Goal: Transaction & Acquisition: Purchase product/service

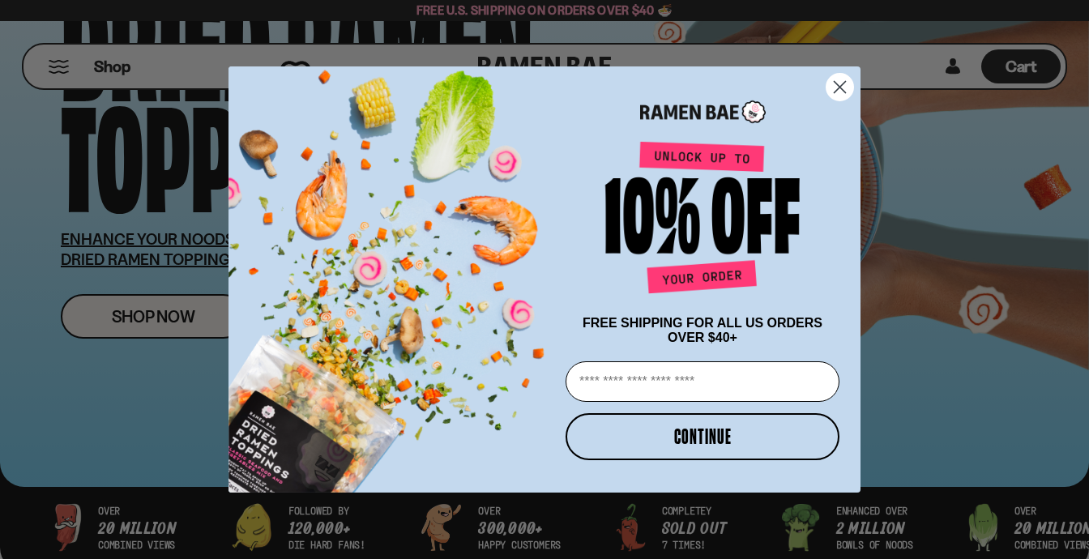
scroll to position [189, 0]
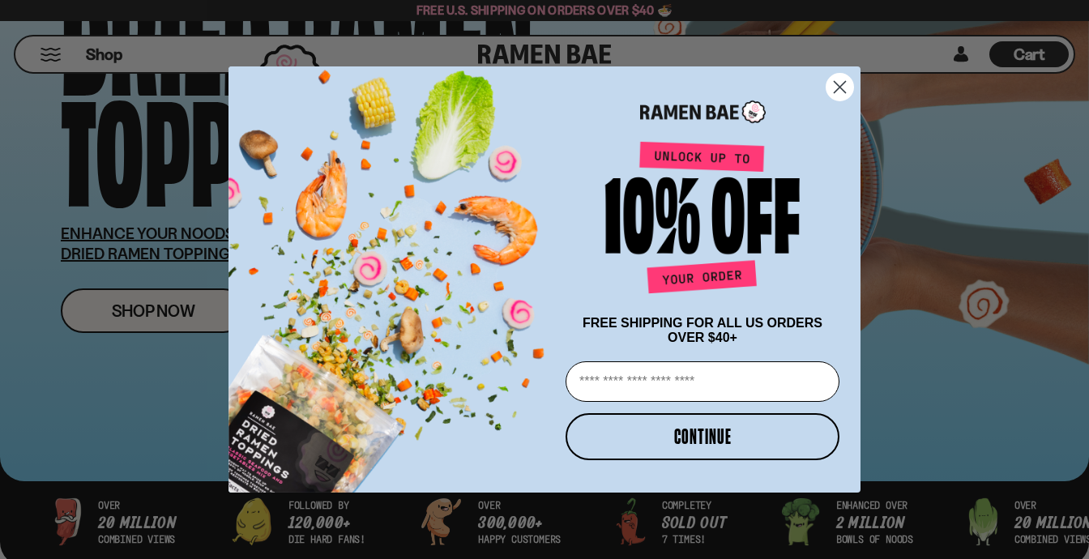
click at [837, 83] on circle "Close dialog" at bounding box center [840, 87] width 27 height 27
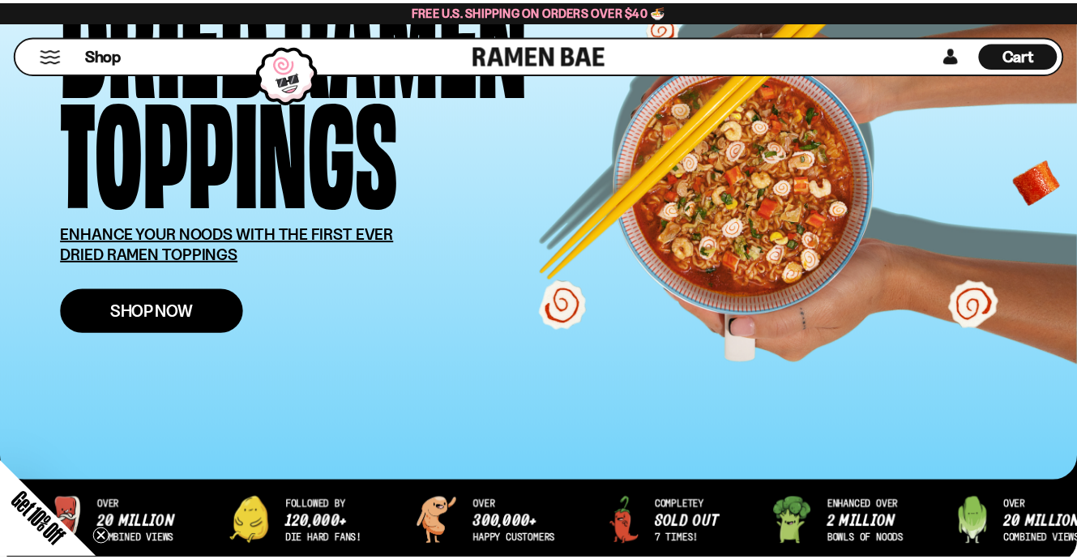
scroll to position [190, 0]
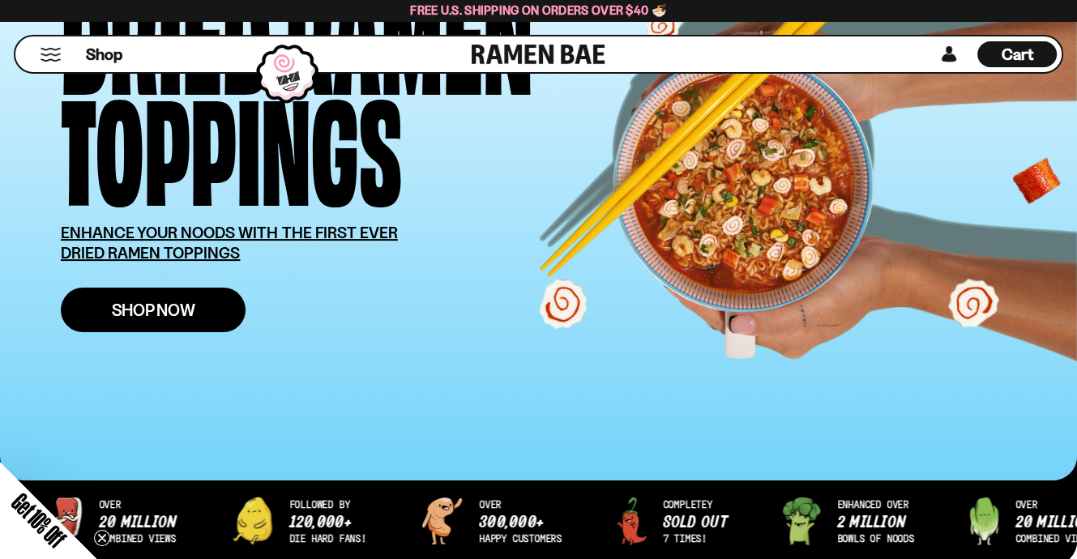
click at [169, 306] on span "Shop Now" at bounding box center [153, 309] width 83 height 17
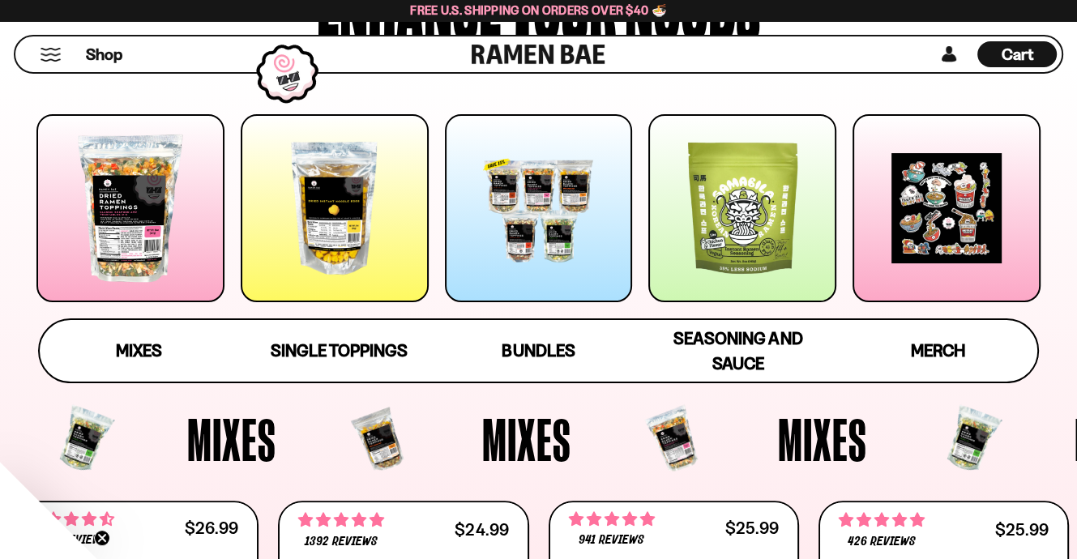
scroll to position [190, 0]
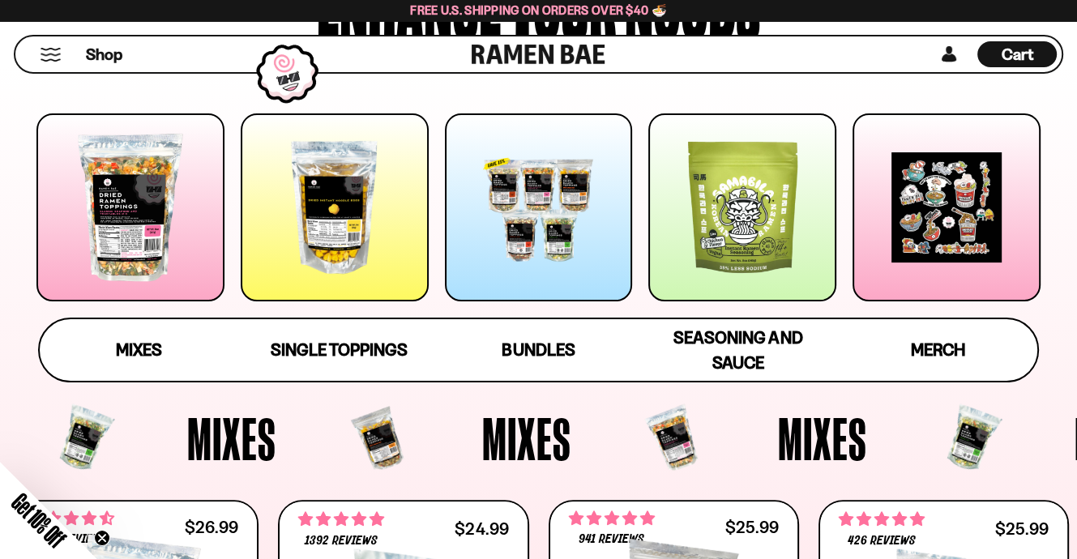
click at [117, 214] on div at bounding box center [130, 207] width 188 height 188
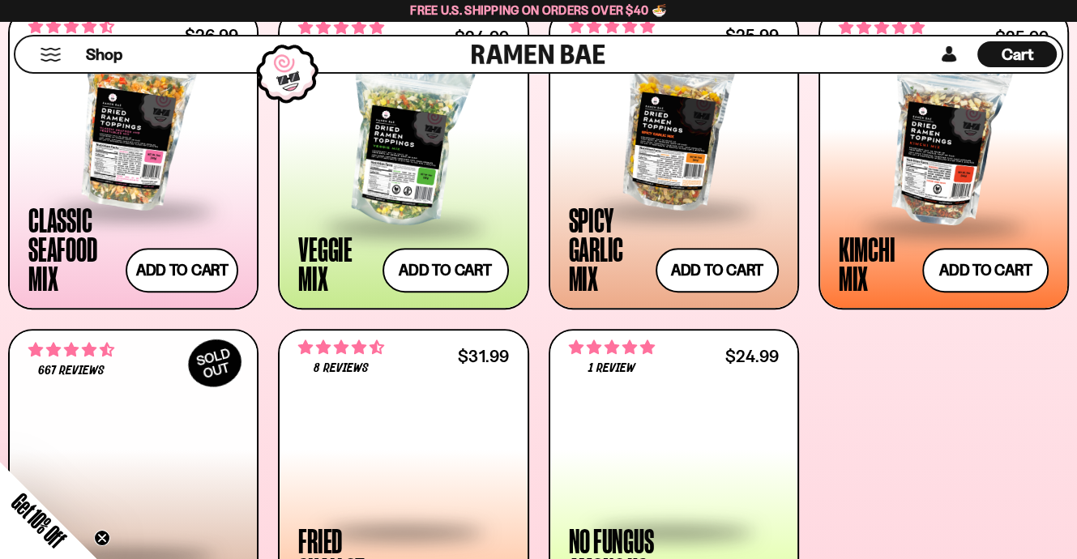
scroll to position [672, 0]
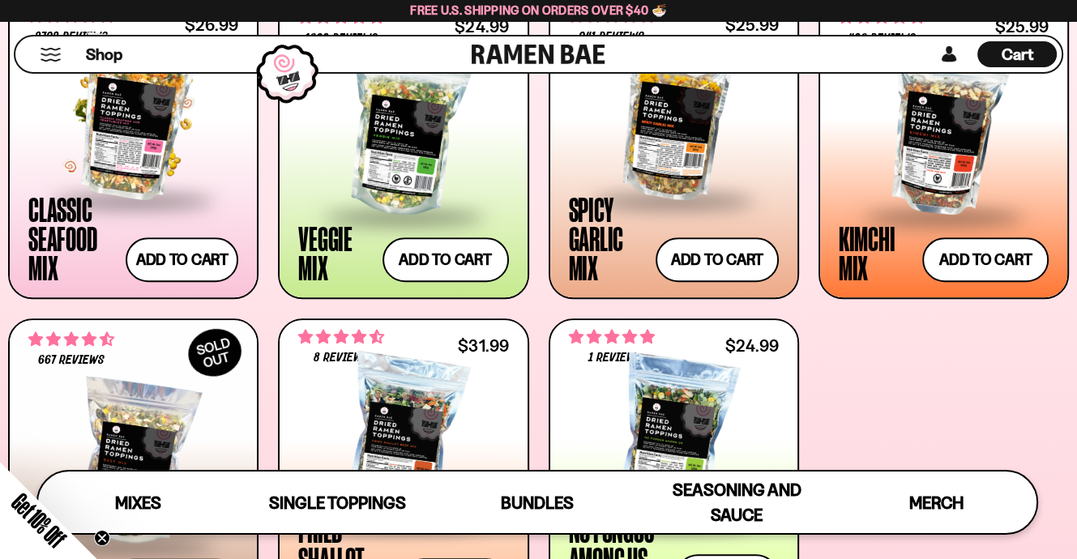
click at [124, 166] on div at bounding box center [133, 117] width 210 height 162
